Goal: Complete application form

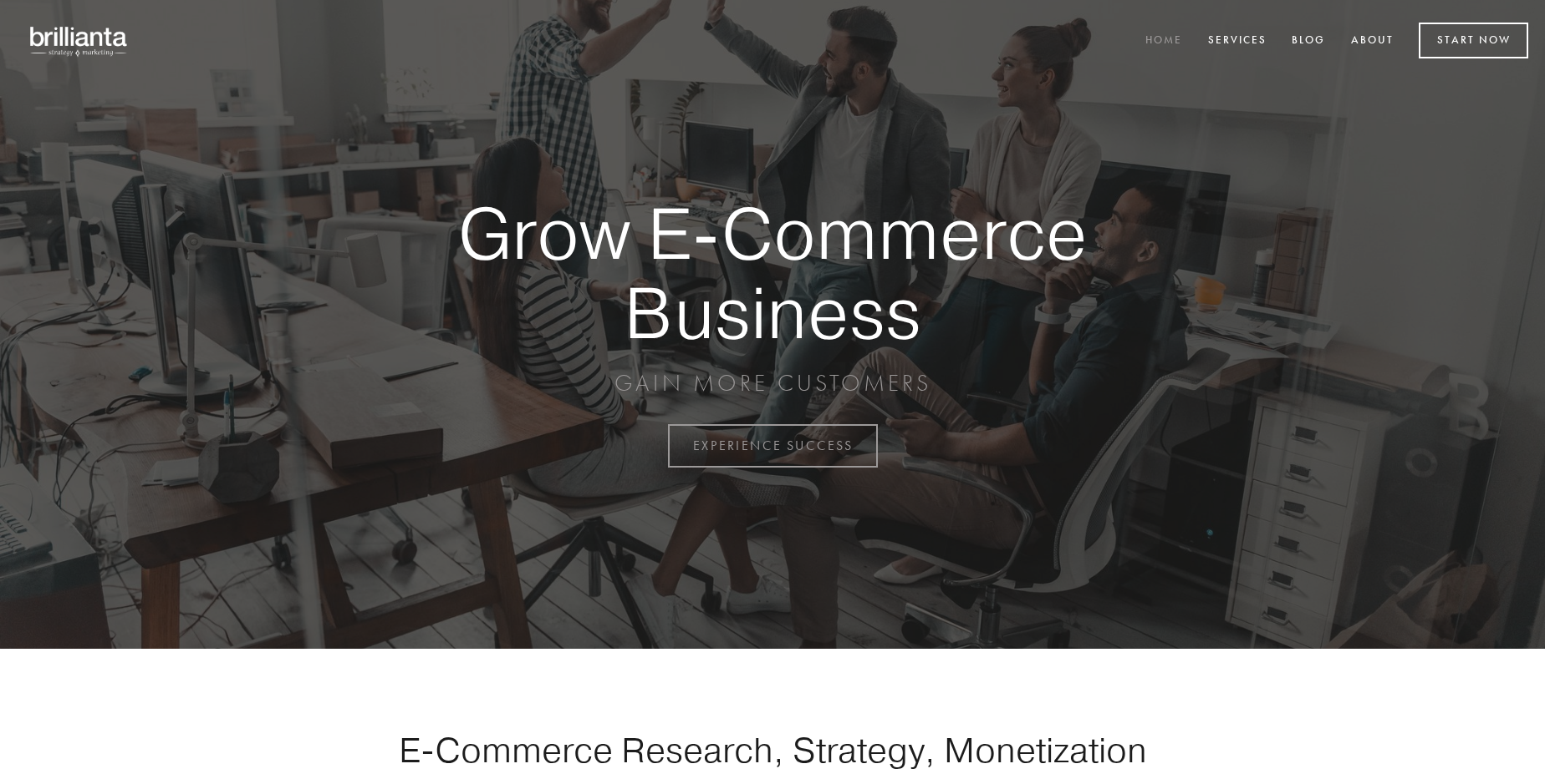
scroll to position [4379, 0]
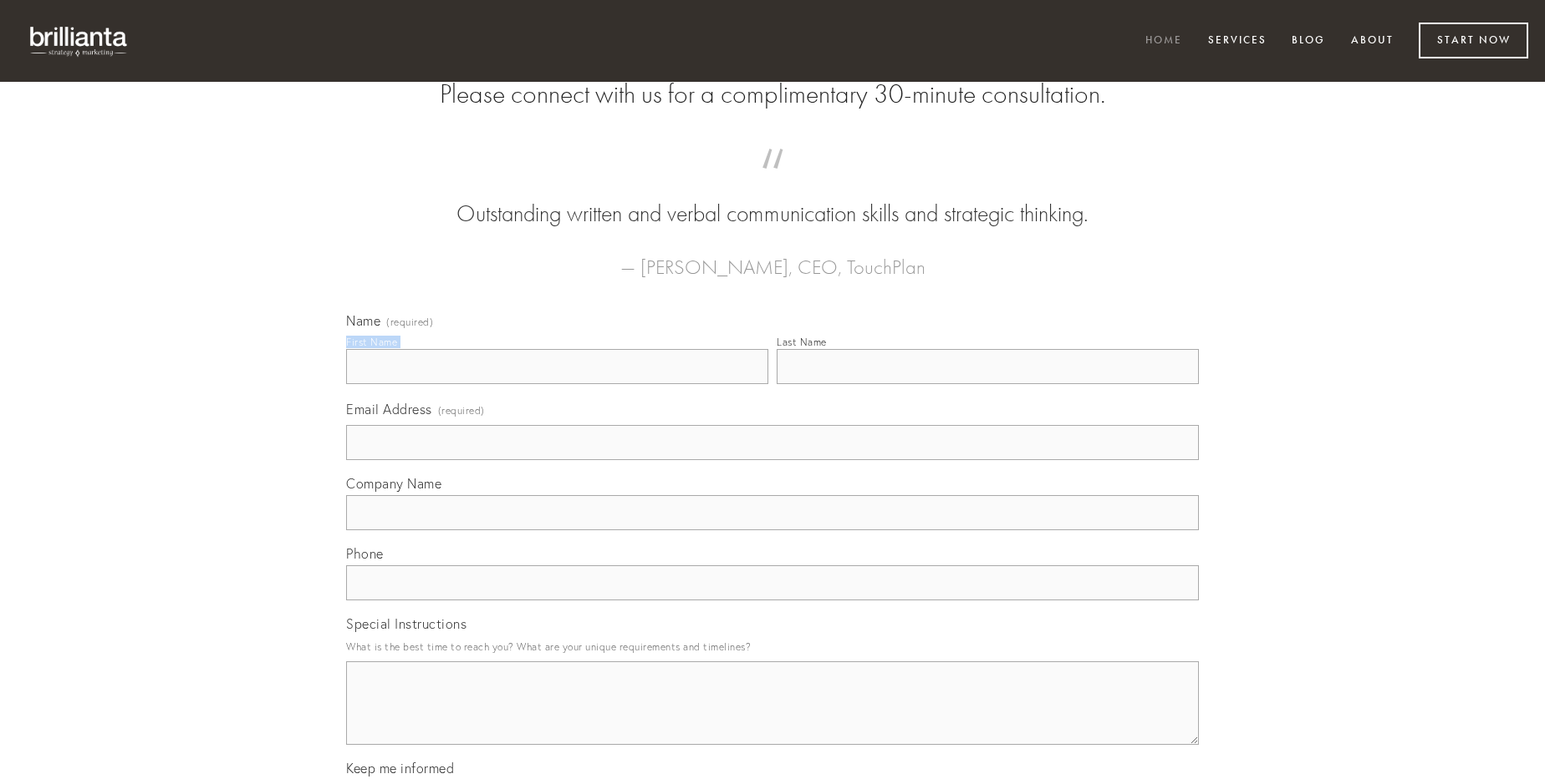
type input "[PERSON_NAME]"
click at [988, 384] on input "Last Name" at bounding box center [988, 367] width 422 height 35
type input "[PERSON_NAME]"
click at [772, 460] on input "Email Address (required)" at bounding box center [772, 442] width 852 height 35
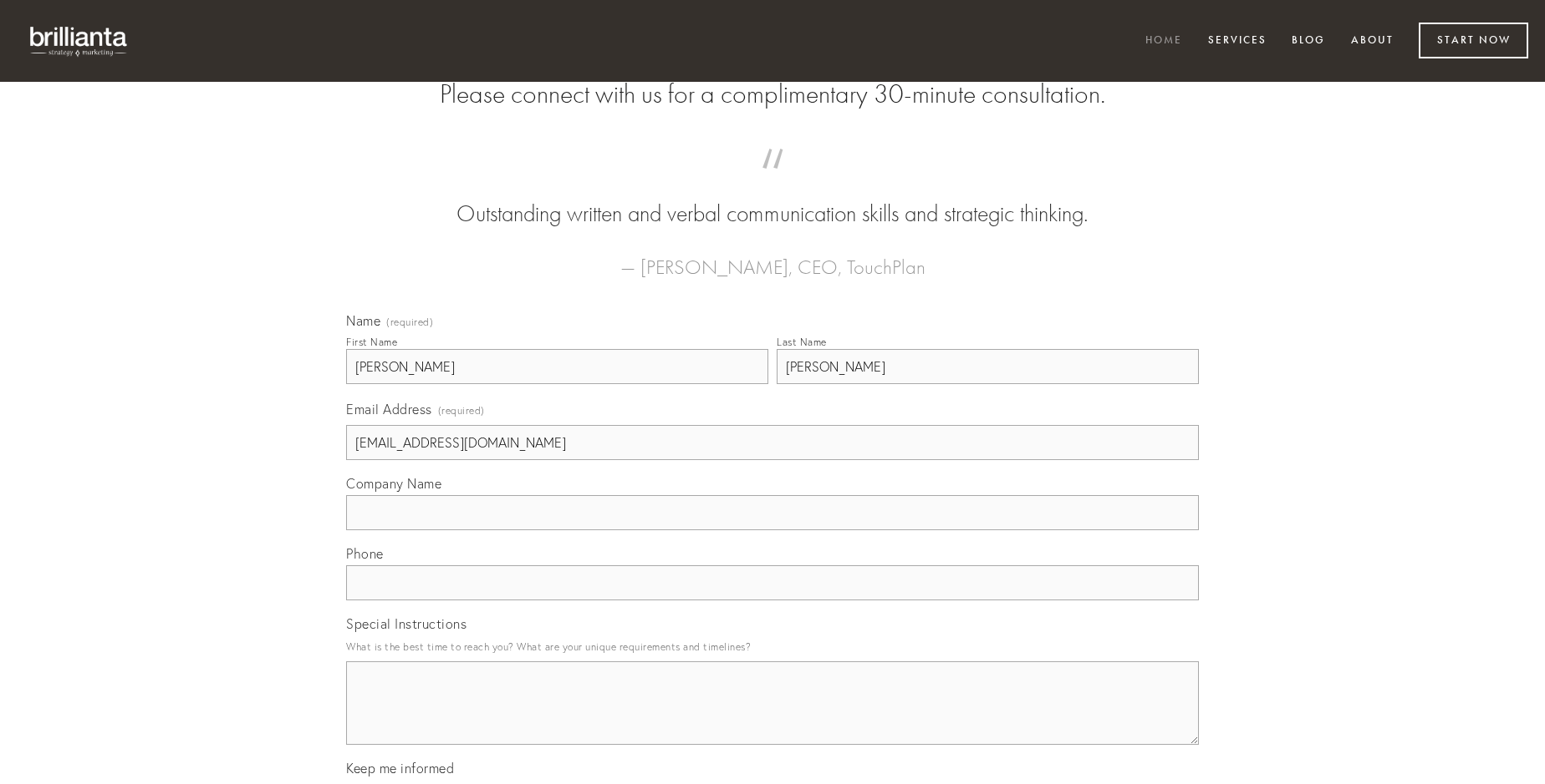
type input "[EMAIL_ADDRESS][DOMAIN_NAME]"
click at [772, 530] on input "Company Name" at bounding box center [772, 513] width 852 height 35
type input "accusamus"
click at [772, 600] on input "text" at bounding box center [772, 583] width 852 height 35
click at [772, 719] on textarea "Special Instructions" at bounding box center [772, 703] width 852 height 83
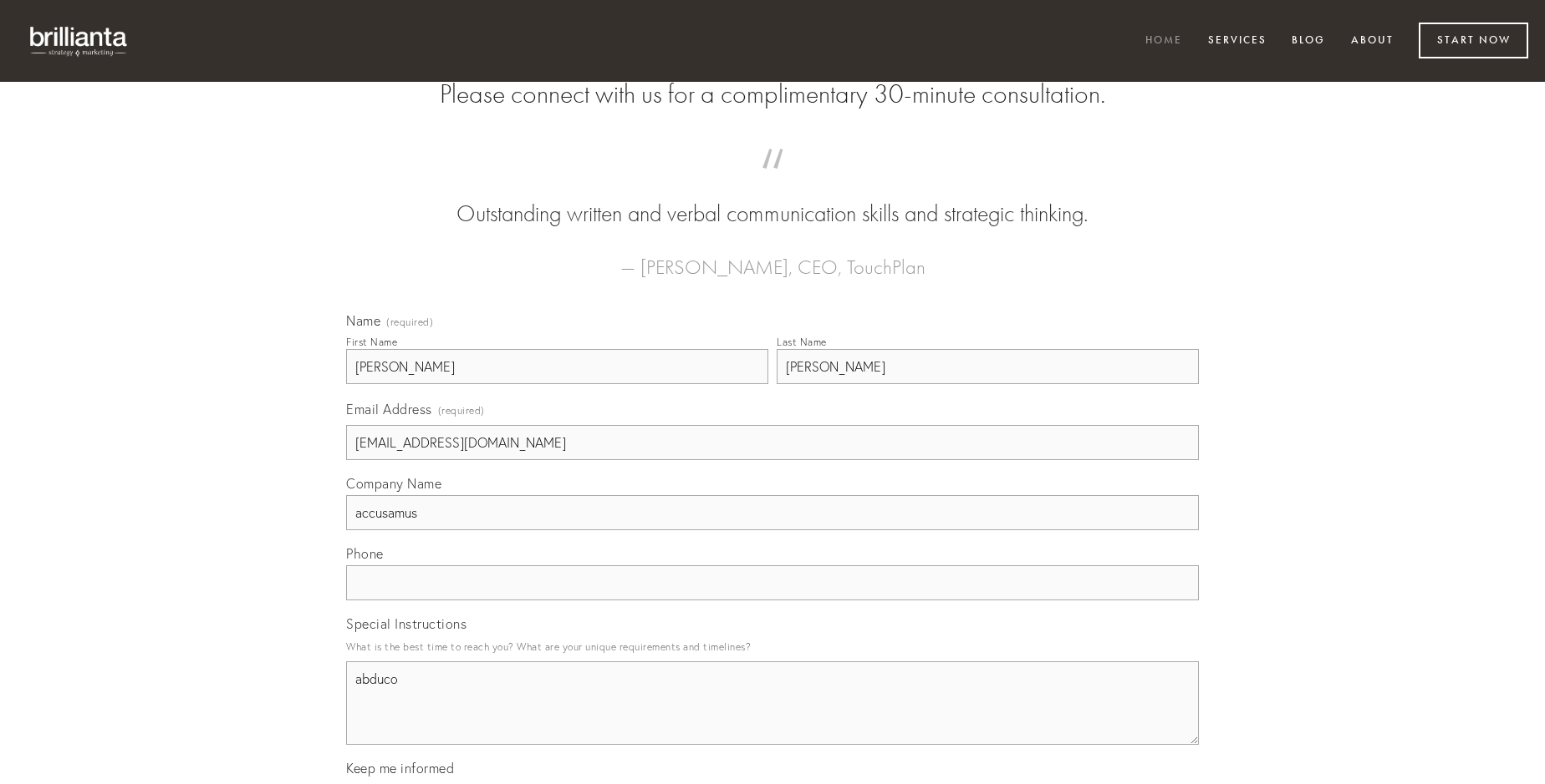
type textarea "abduco"
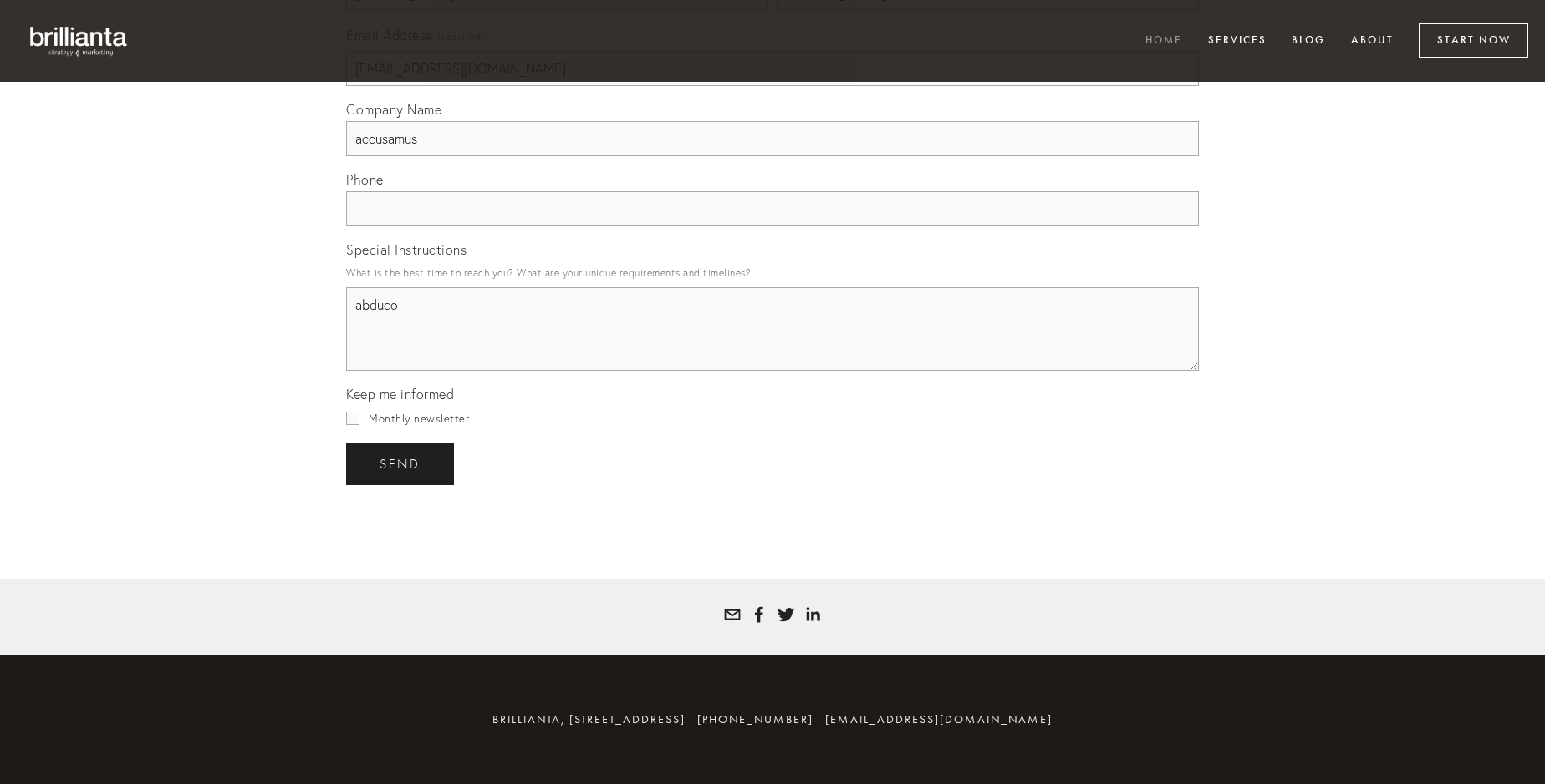
click at [401, 463] on span "send" at bounding box center [399, 464] width 41 height 15
